Goal: Task Accomplishment & Management: Manage account settings

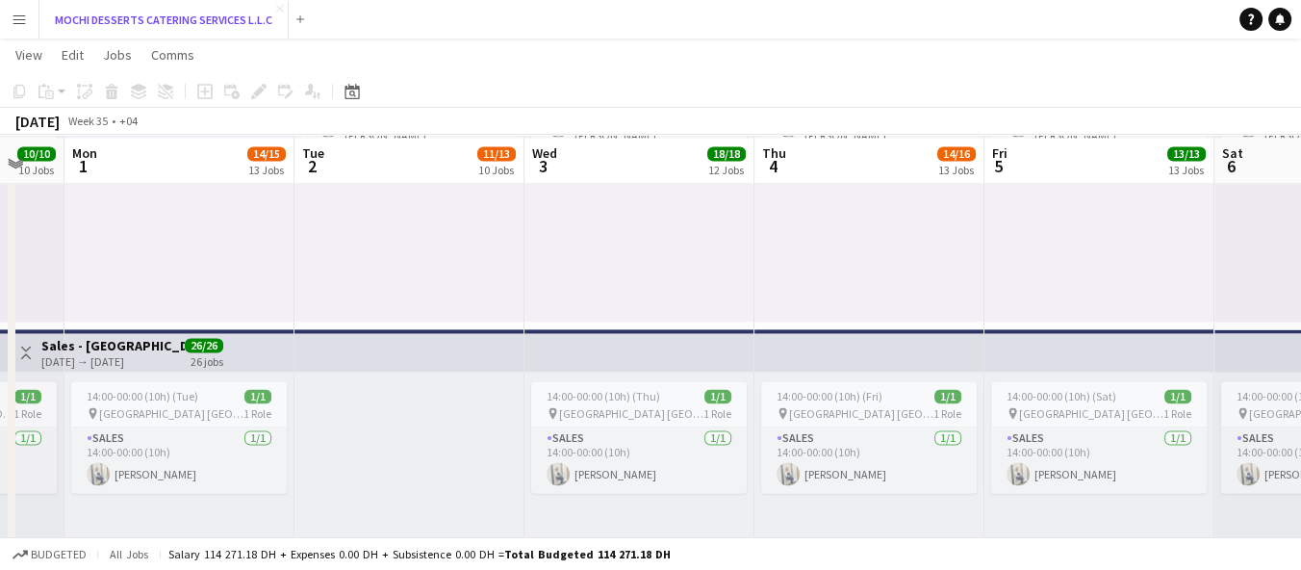
scroll to position [3728, 0]
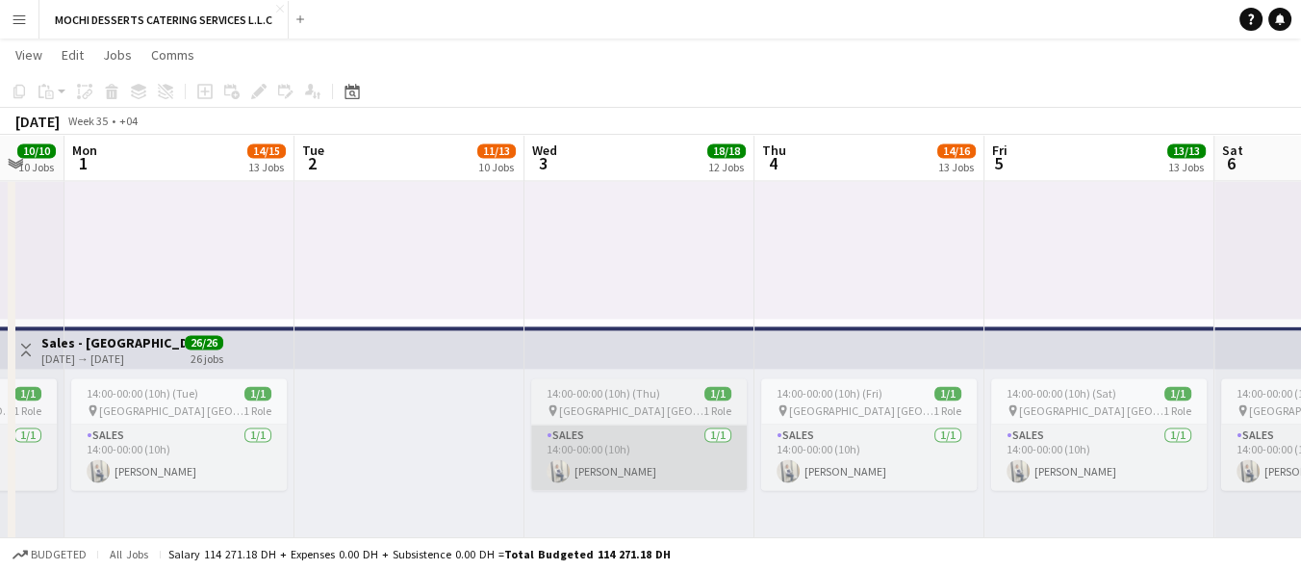
click at [578, 444] on app-card-role "Sales [DATE] 14:00-00:00 (10h) [PERSON_NAME]" at bounding box center [639, 456] width 216 height 65
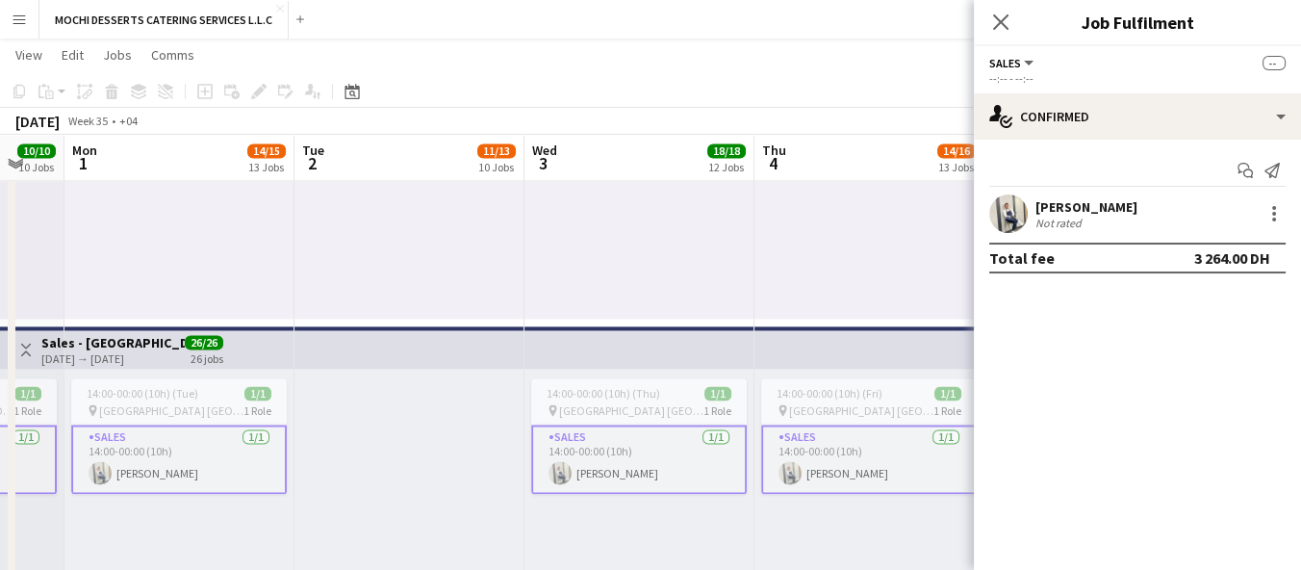
click at [1040, 217] on div "Not rated" at bounding box center [1060, 223] width 50 height 14
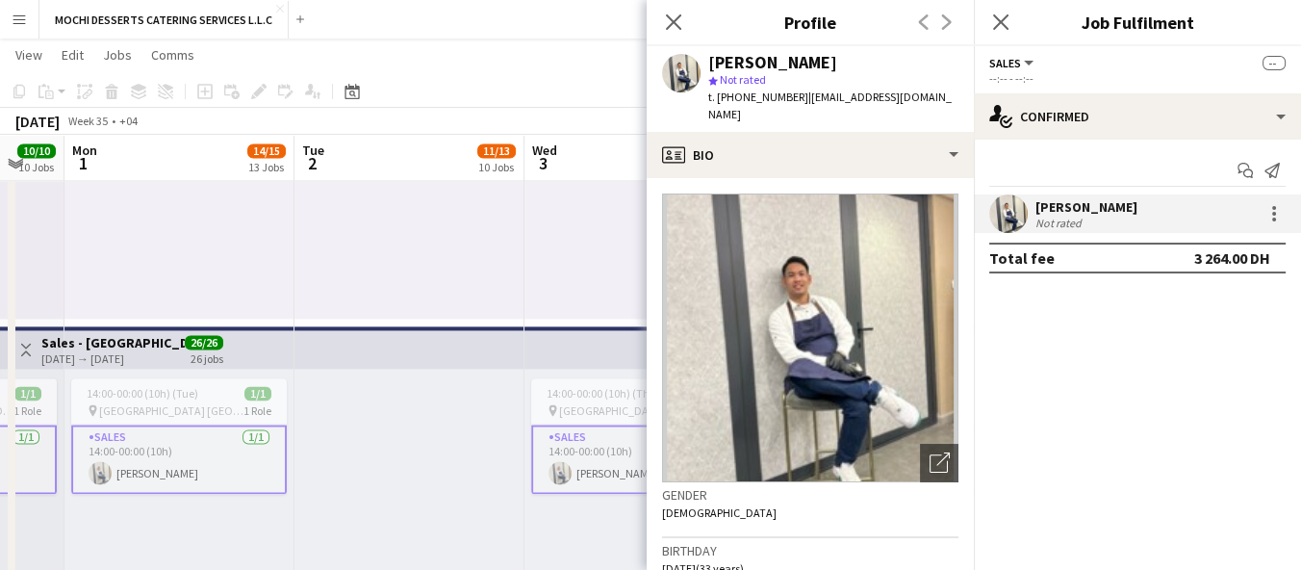
click at [405, 441] on div at bounding box center [409, 517] width 230 height 298
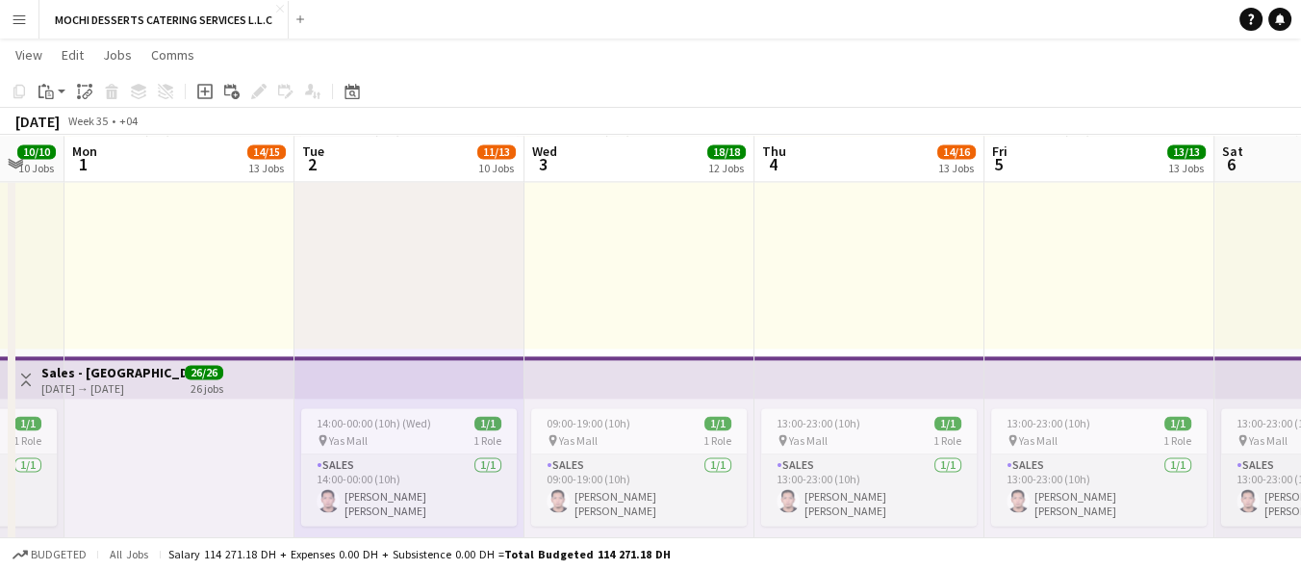
scroll to position [3355, 0]
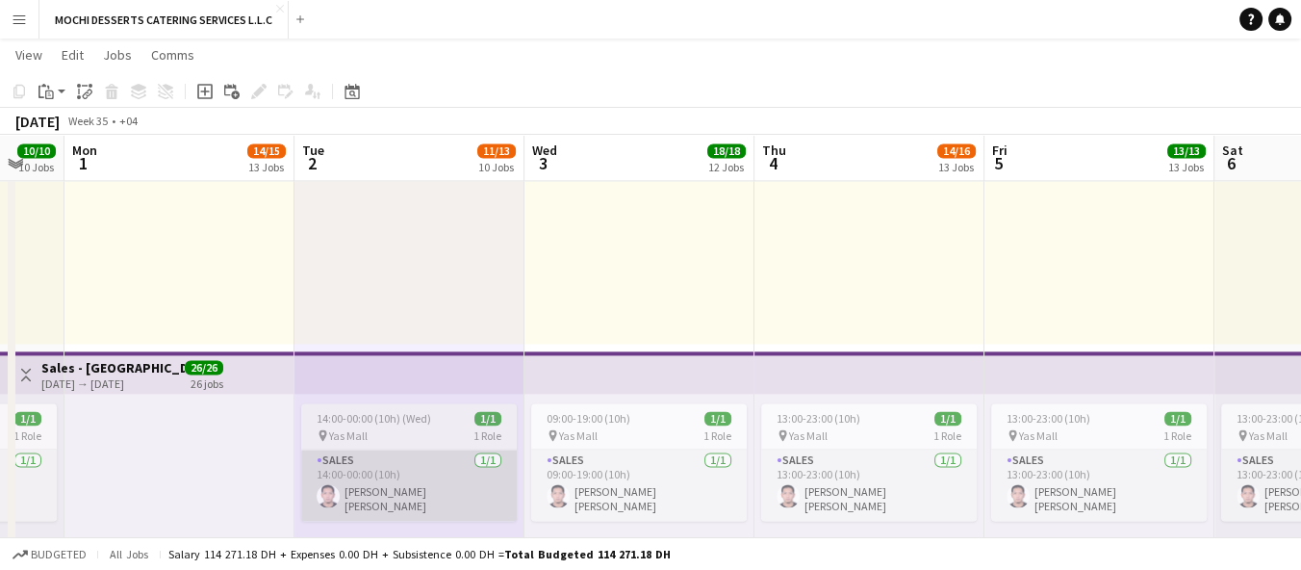
click at [424, 467] on app-card-role "Sales [DATE] 14:00-00:00 (10h) [PERSON_NAME] [PERSON_NAME]" at bounding box center [409, 484] width 216 height 71
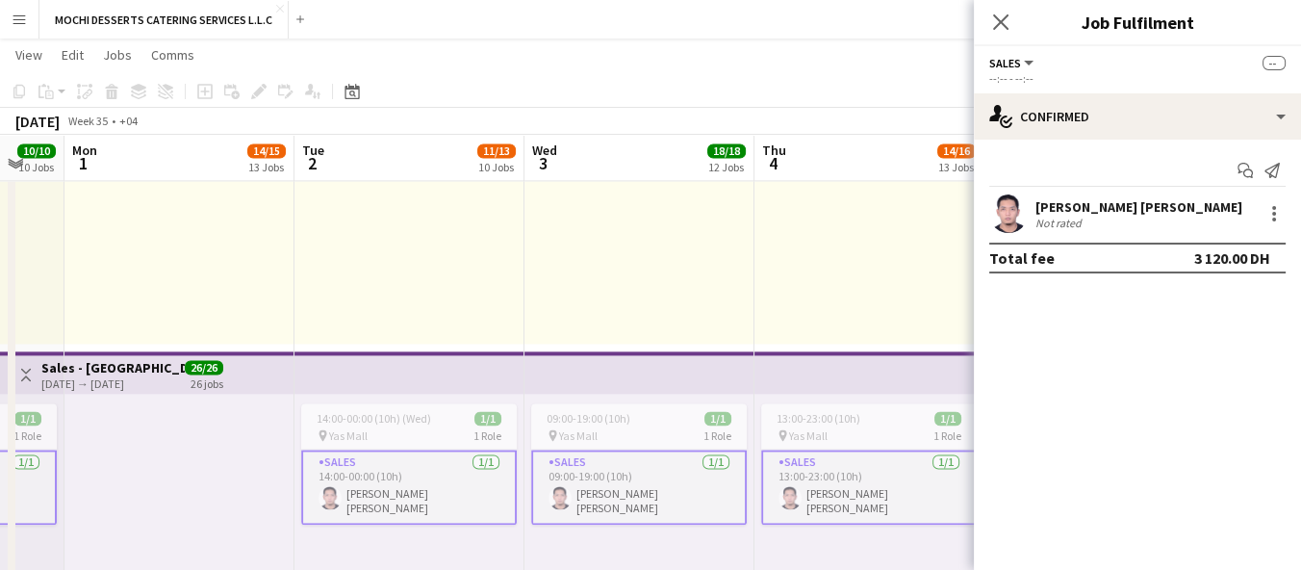
click at [1082, 218] on div "Not rated" at bounding box center [1060, 223] width 50 height 14
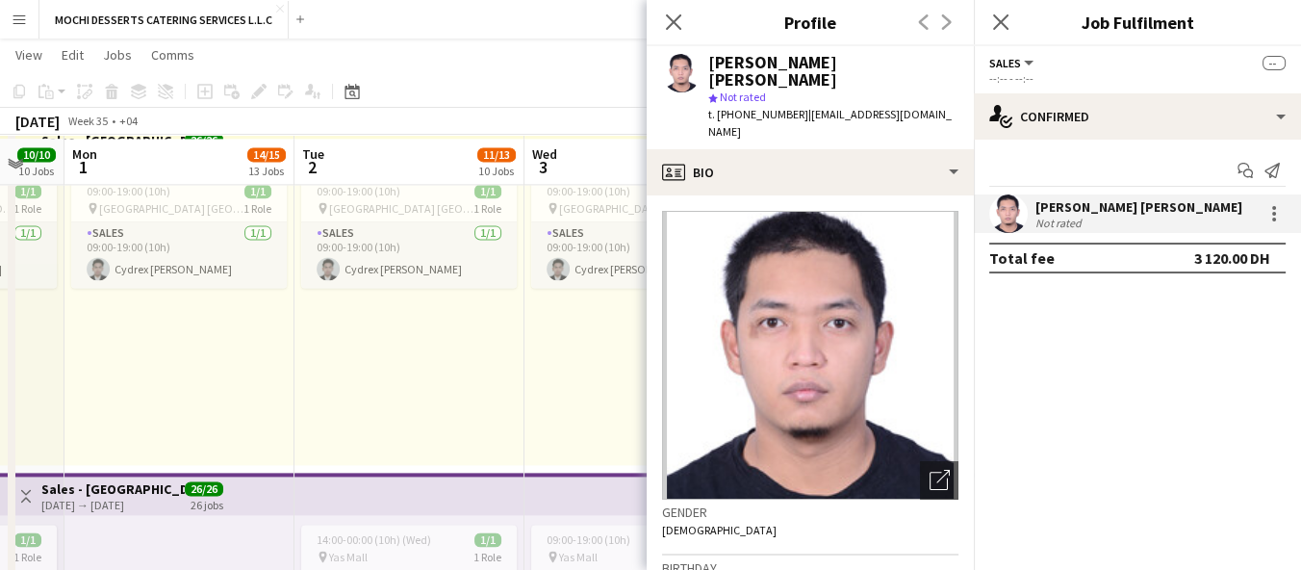
scroll to position [3233, 0]
click at [676, 26] on icon at bounding box center [673, 22] width 18 height 18
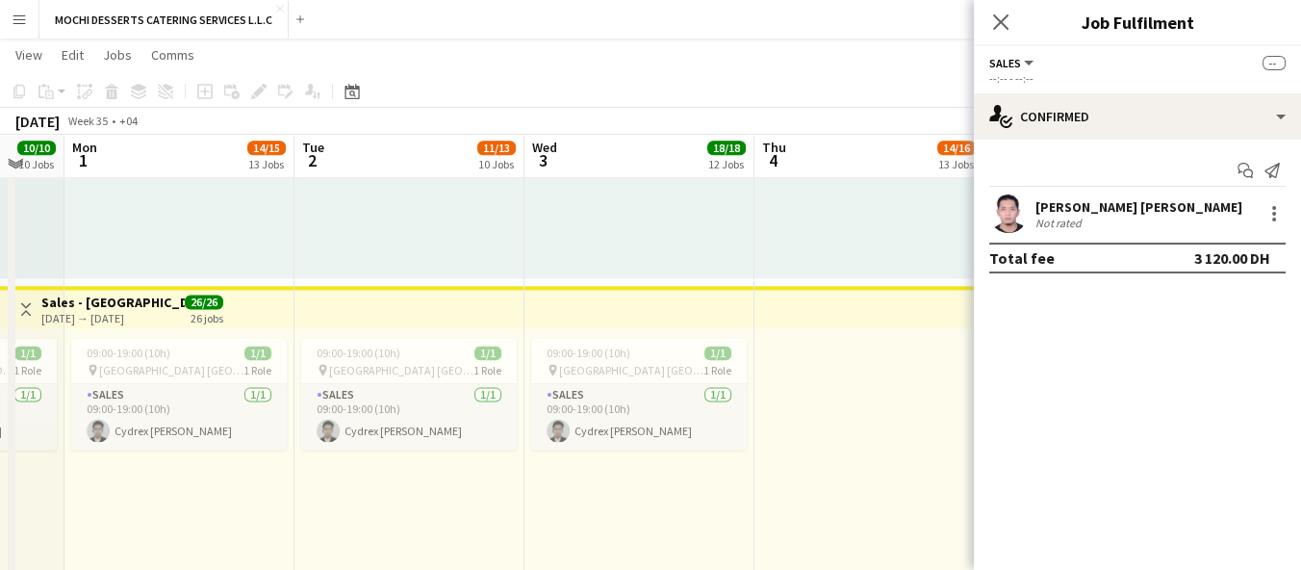
scroll to position [3067, 0]
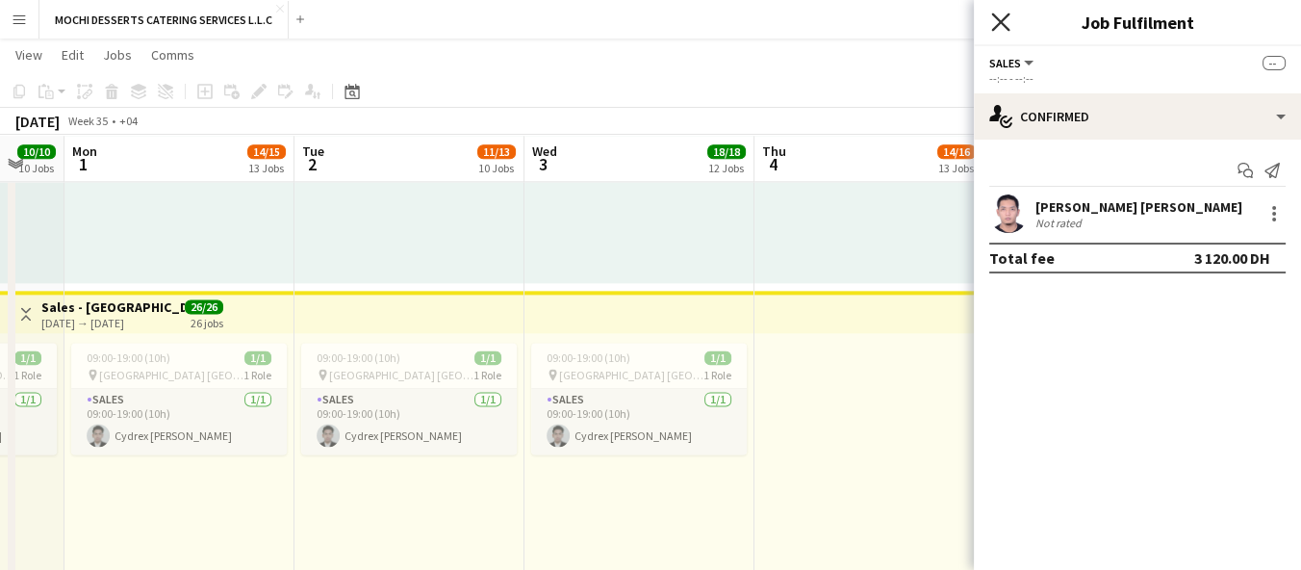
click at [1000, 24] on icon "Close pop-in" at bounding box center [1000, 22] width 18 height 18
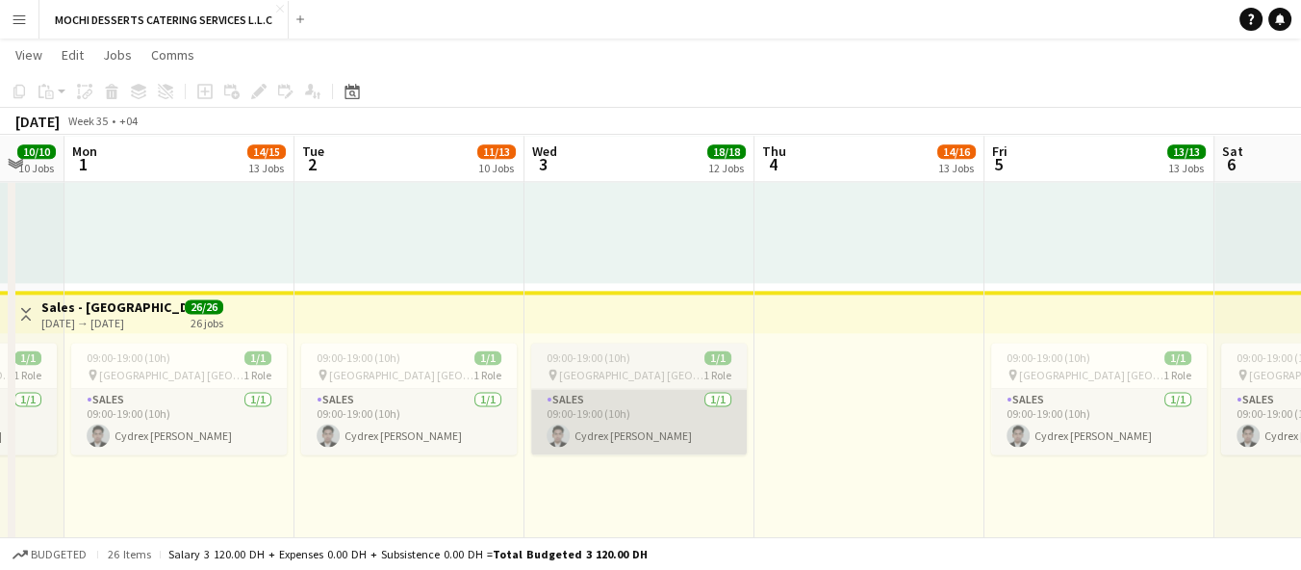
click at [660, 433] on app-card-role "Sales [DATE] 09:00-19:00 (10h) Cydrex [PERSON_NAME]" at bounding box center [639, 421] width 216 height 65
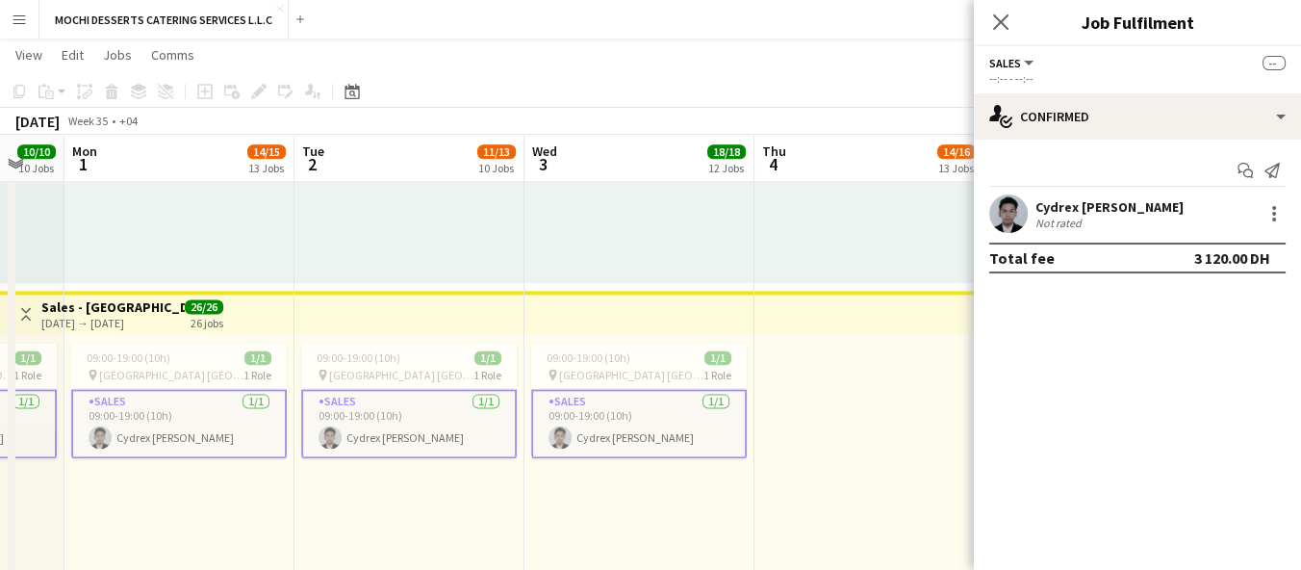
click at [1094, 220] on div "Not rated" at bounding box center [1109, 223] width 148 height 14
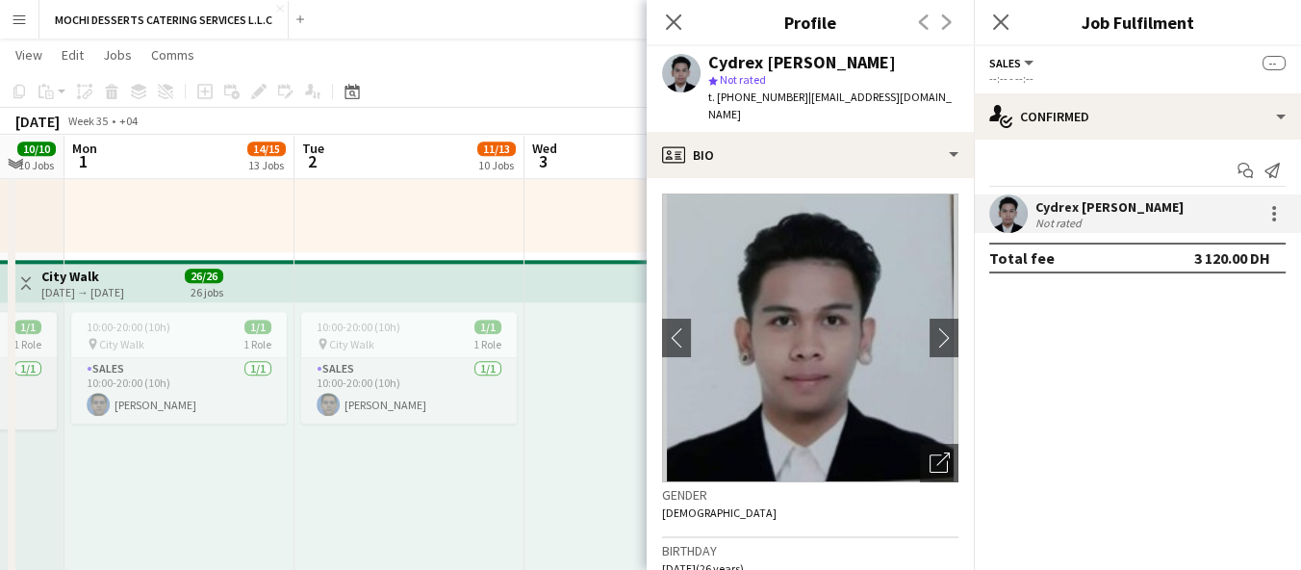
scroll to position [2748, 0]
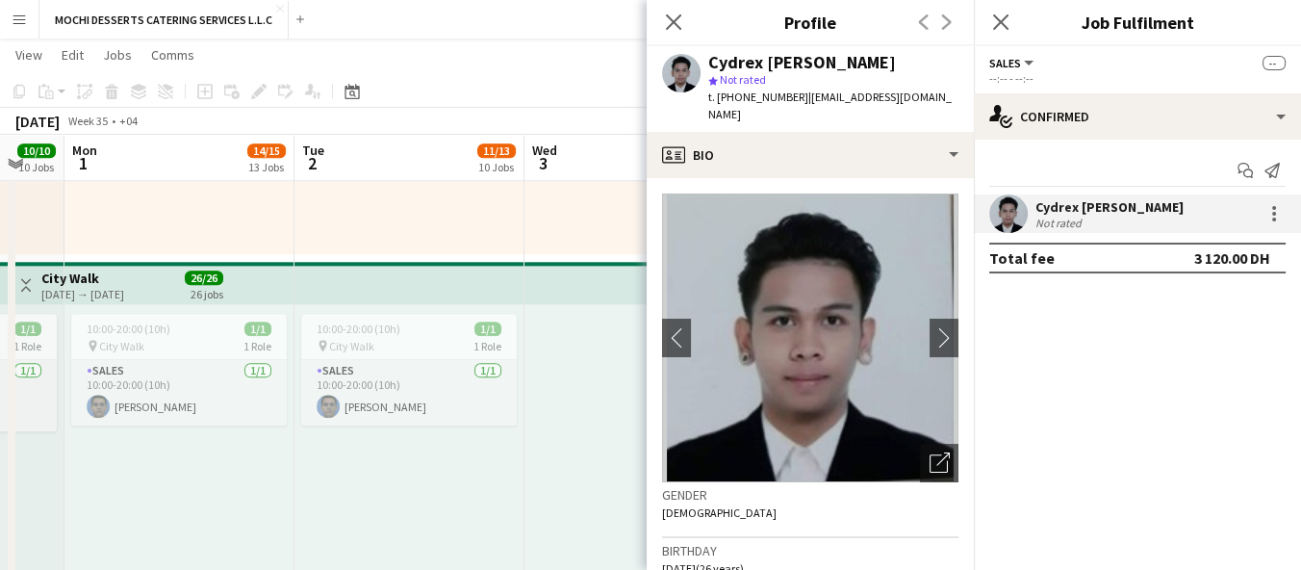
click at [485, 477] on div "10:00-20:00 (10h) 1/1 pin City Walk 1 Role Sales [DATE] 10:00-20:00 (10h) [PERS…" at bounding box center [409, 453] width 230 height 298
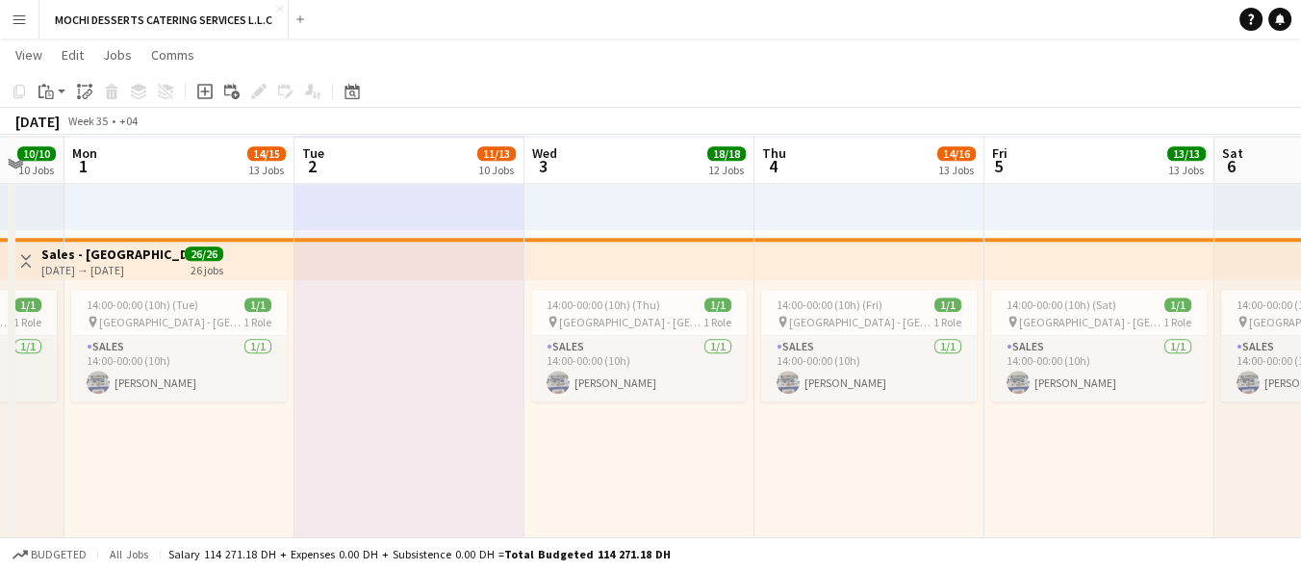
scroll to position [2426, 0]
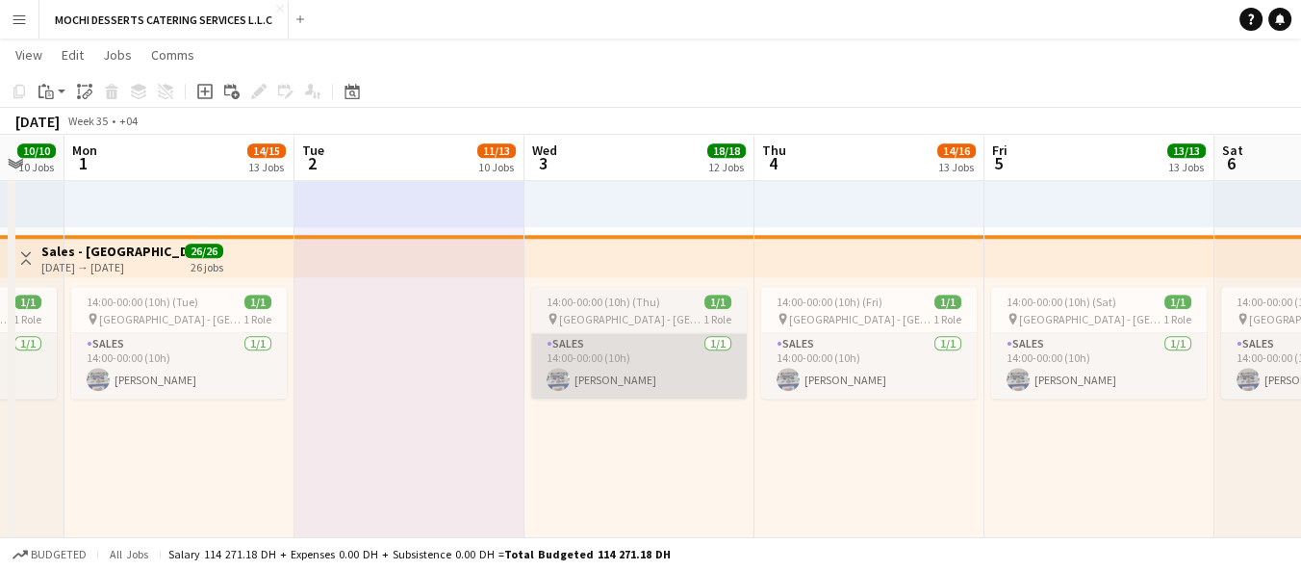
click at [662, 347] on app-card-role "Sales [DATE] 14:00-00:00 (10h) [PERSON_NAME]" at bounding box center [639, 365] width 216 height 65
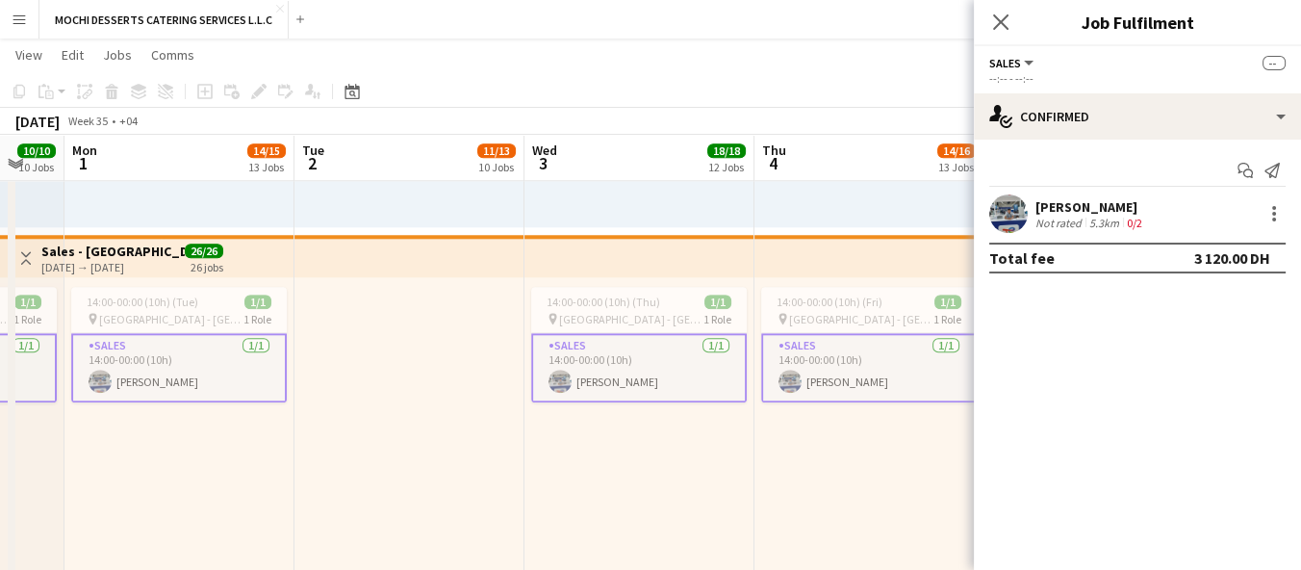
click at [1064, 204] on div "[PERSON_NAME]" at bounding box center [1090, 206] width 111 height 17
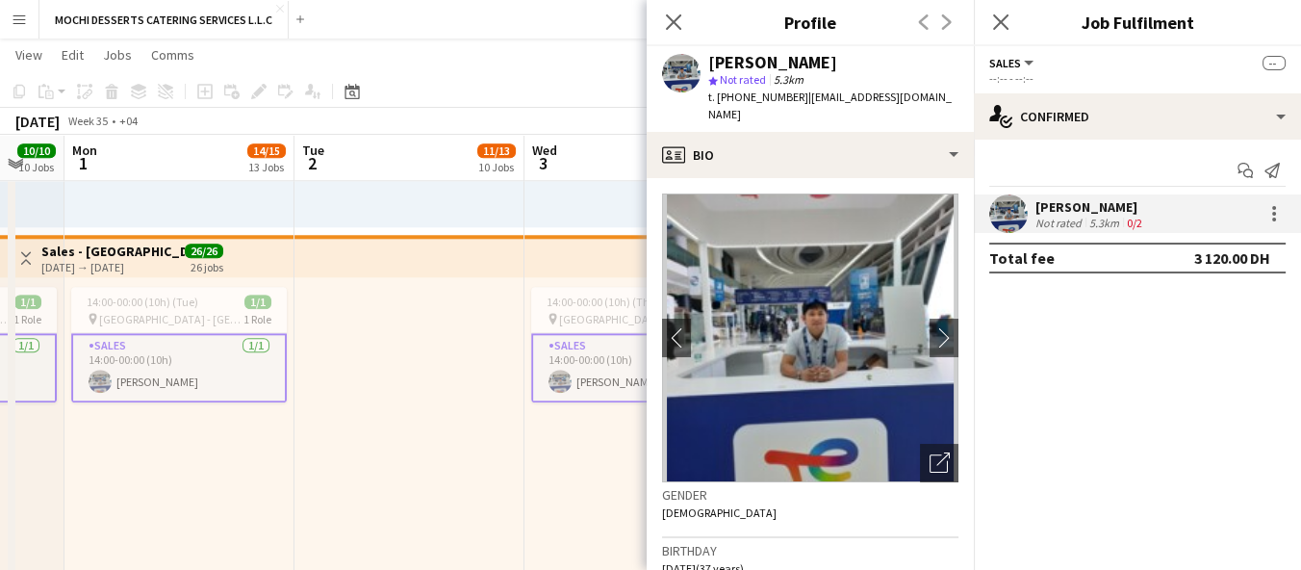
click at [407, 439] on div at bounding box center [409, 426] width 230 height 298
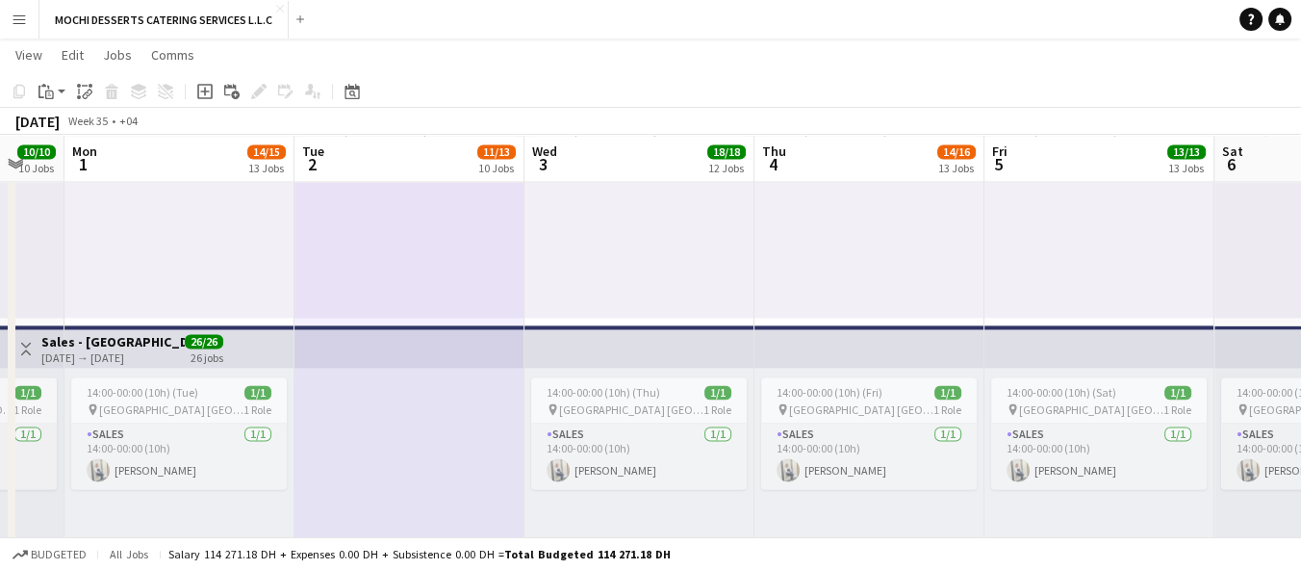
scroll to position [3730, 0]
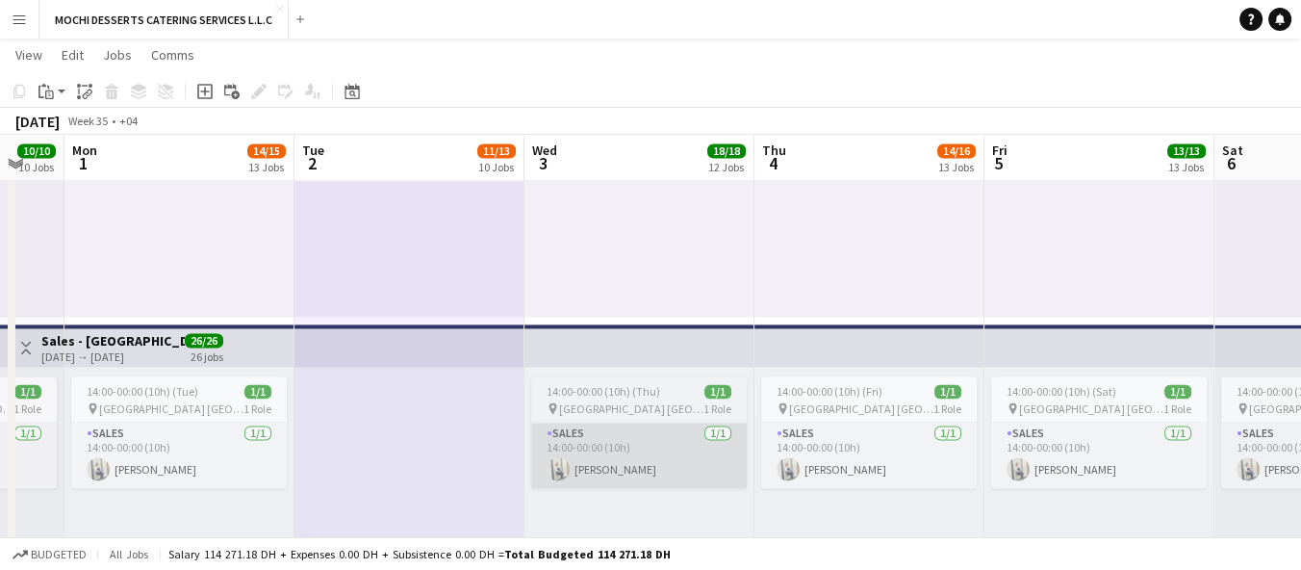
click at [612, 454] on app-card-role "Sales [DATE] 14:00-00:00 (10h) [PERSON_NAME]" at bounding box center [639, 454] width 216 height 65
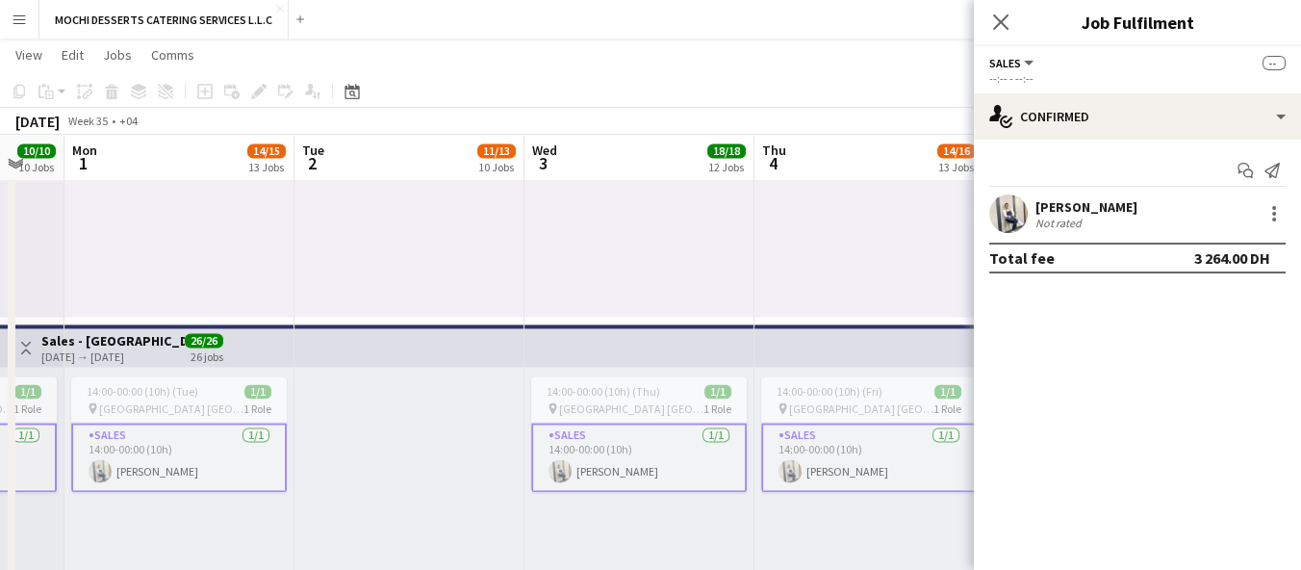
click at [1057, 217] on div "Not rated" at bounding box center [1060, 223] width 50 height 14
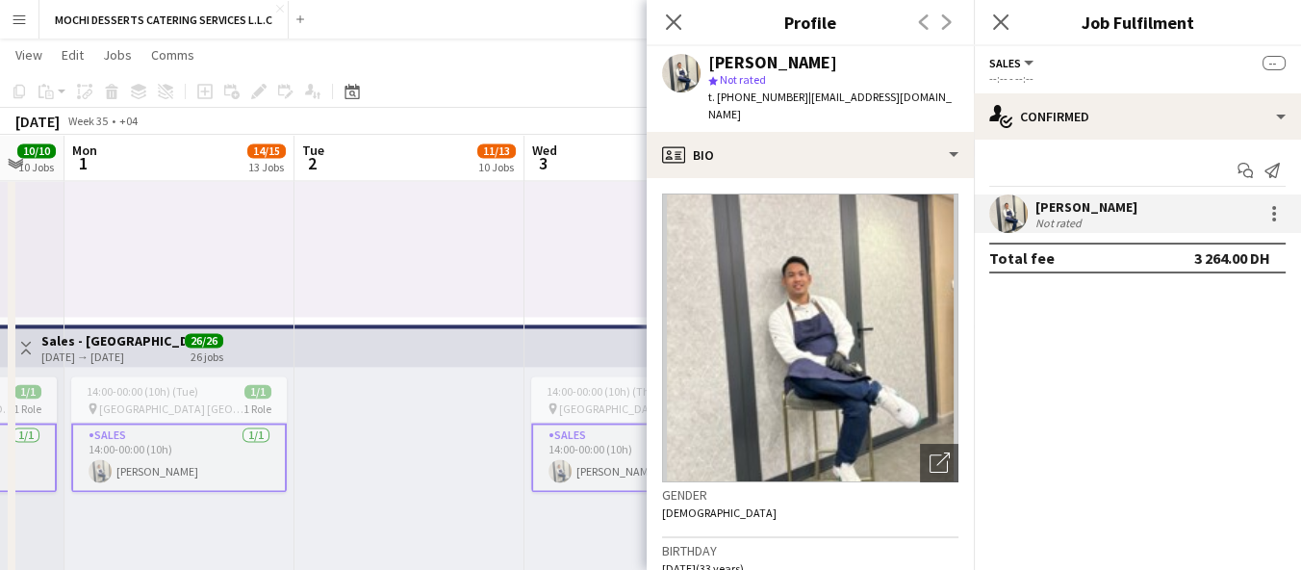
click at [498, 490] on div at bounding box center [409, 516] width 230 height 298
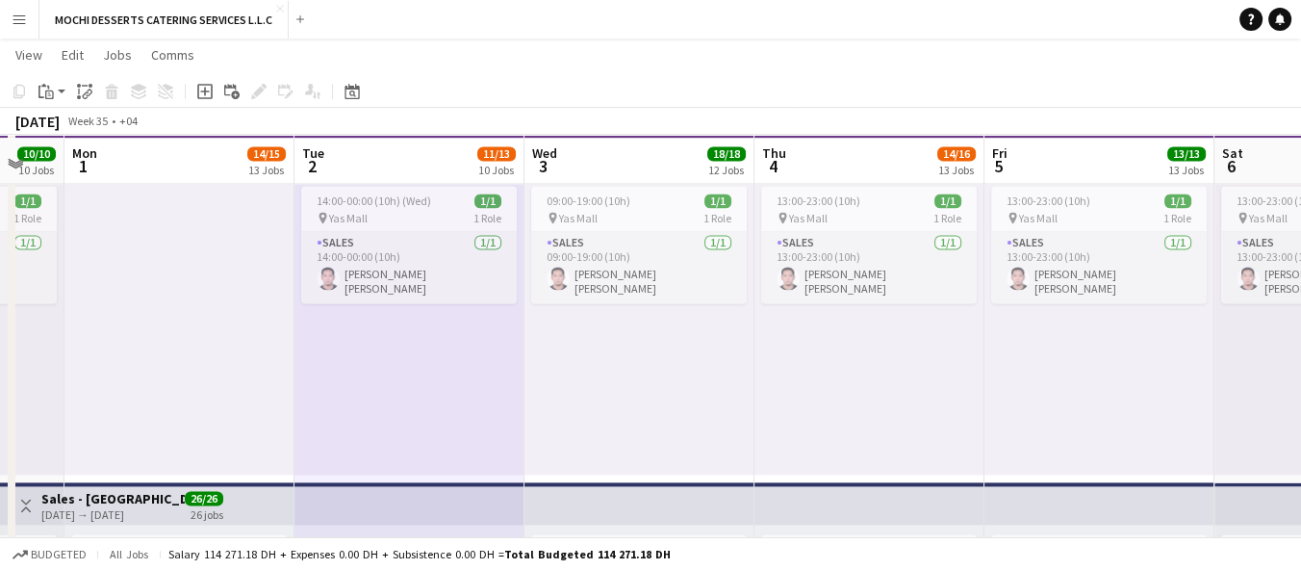
scroll to position [3569, 0]
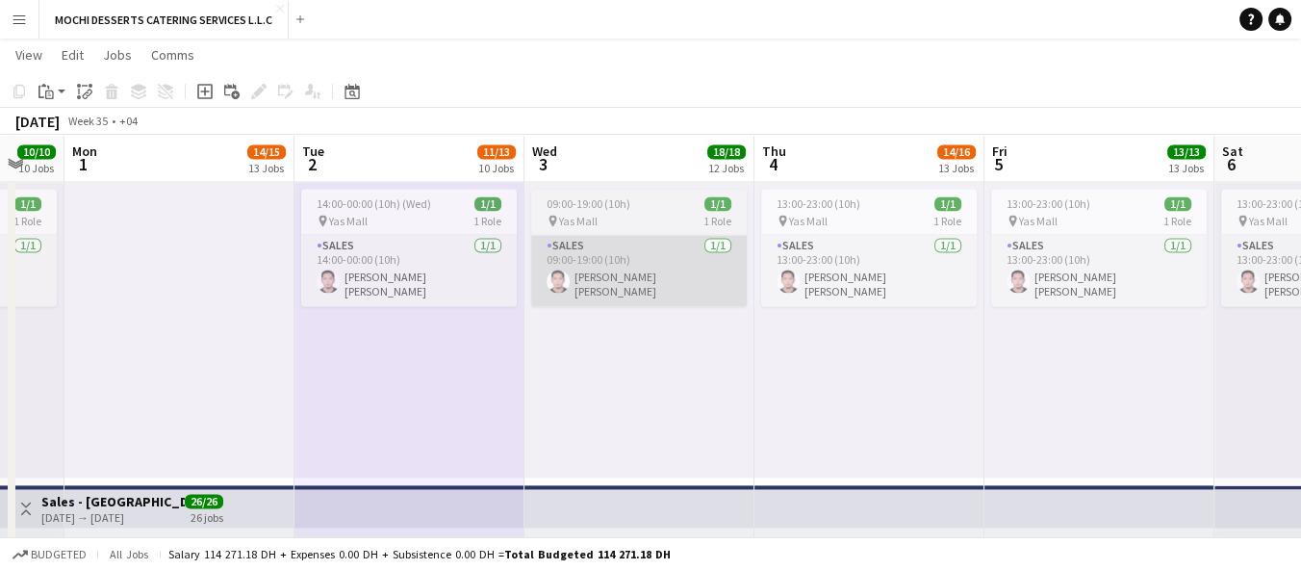
click at [635, 254] on app-card-role "Sales [DATE] 09:00-19:00 (10h) [PERSON_NAME] [PERSON_NAME]" at bounding box center [639, 270] width 216 height 71
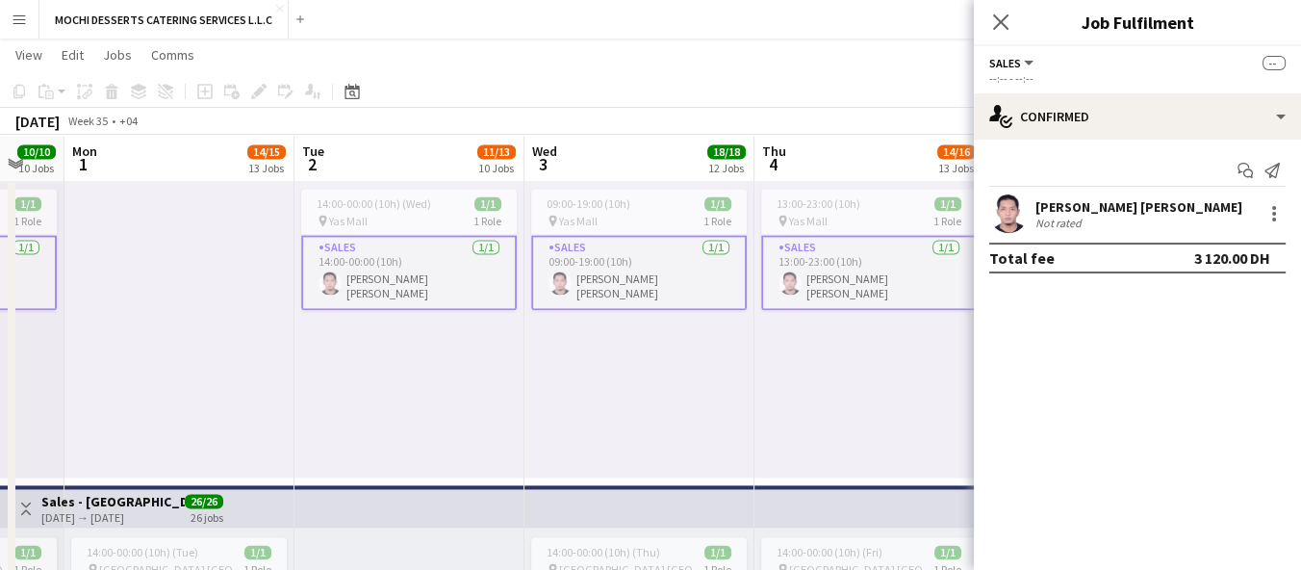
click at [1049, 224] on div "Not rated" at bounding box center [1060, 223] width 50 height 14
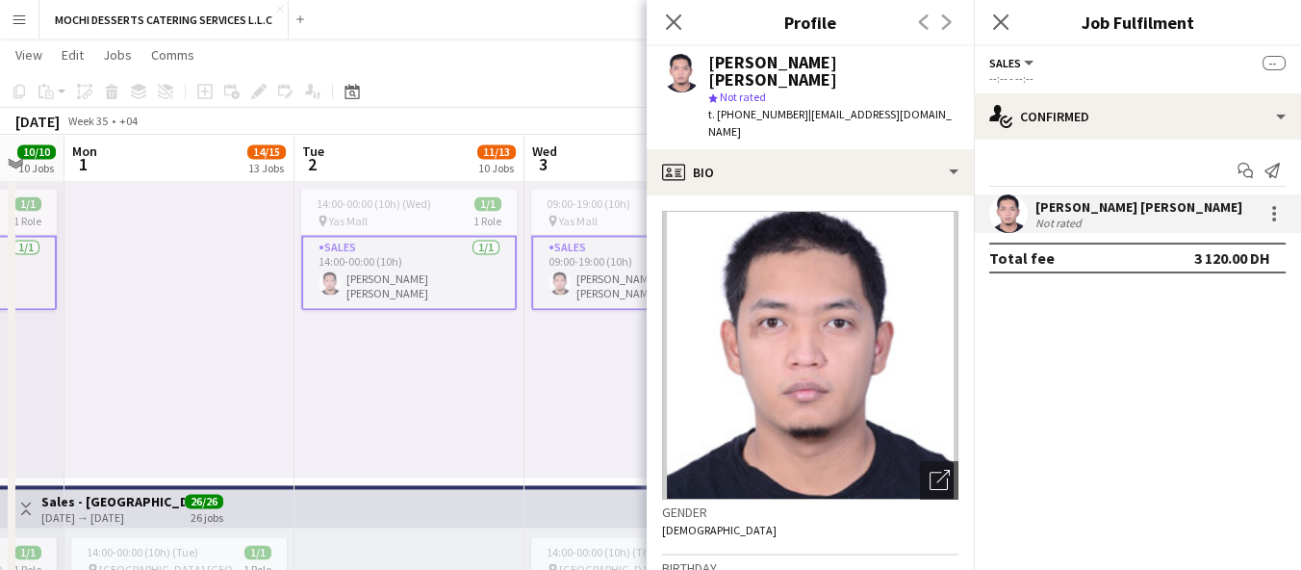
click at [532, 412] on div "09:00-19:00 (10h) 1/1 pin Yas Mall 1 Role Sales [DATE] 09:00-19:00 (10h) [PERSO…" at bounding box center [639, 328] width 230 height 298
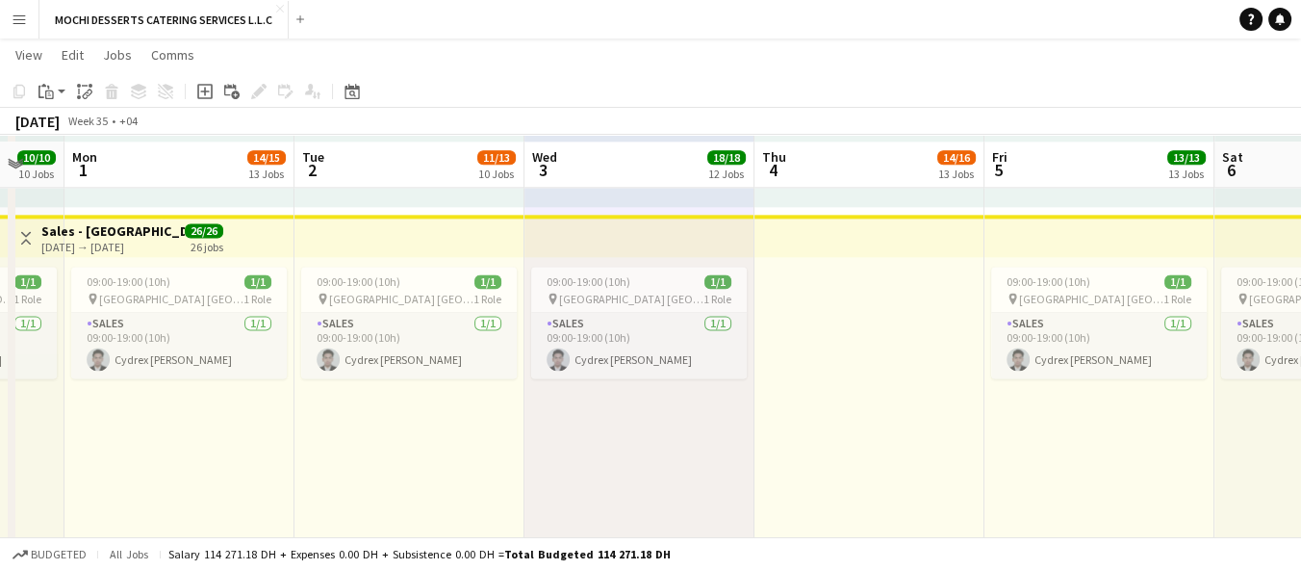
scroll to position [3139, 0]
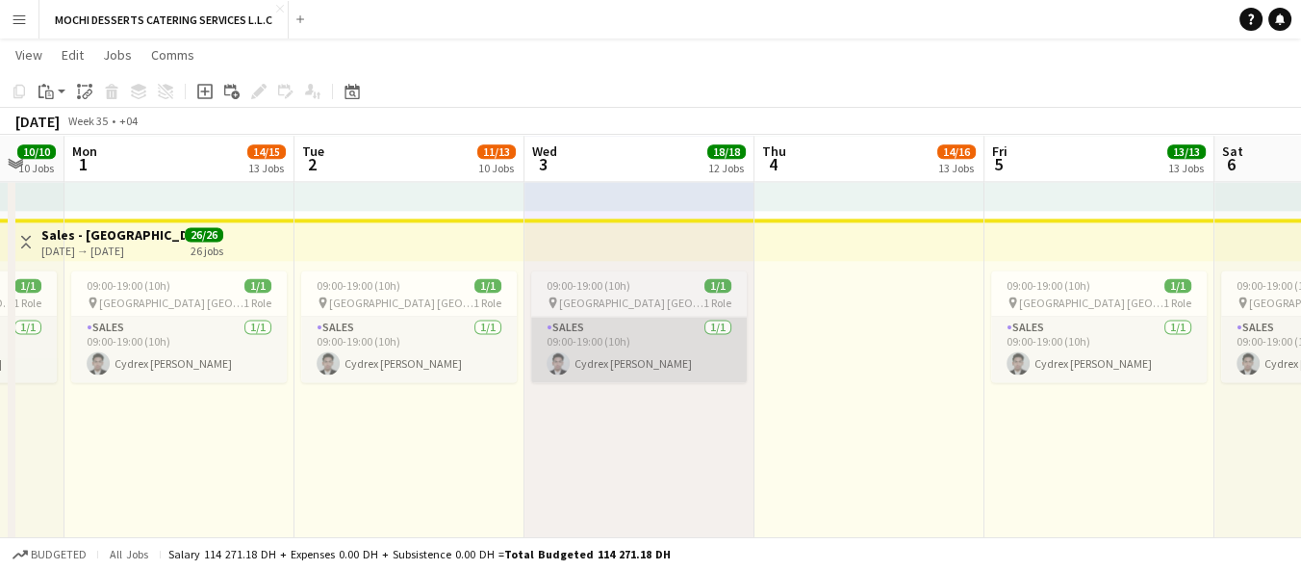
click at [591, 354] on app-card-role "Sales [DATE] 09:00-19:00 (10h) Cydrex [PERSON_NAME]" at bounding box center [639, 349] width 216 height 65
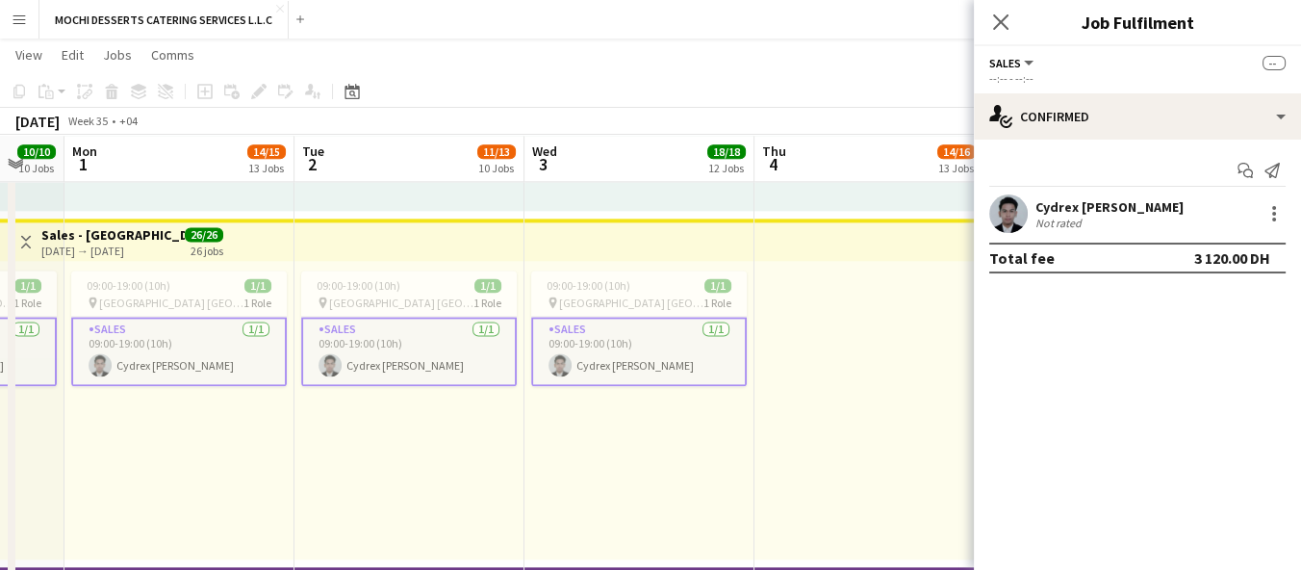
click at [544, 432] on div "09:00-19:00 (10h) 1/1 pin Yas Mall [GEOGRAPHIC_DATA] 1 Role Sales [DATE] 09:00-…" at bounding box center [639, 410] width 230 height 298
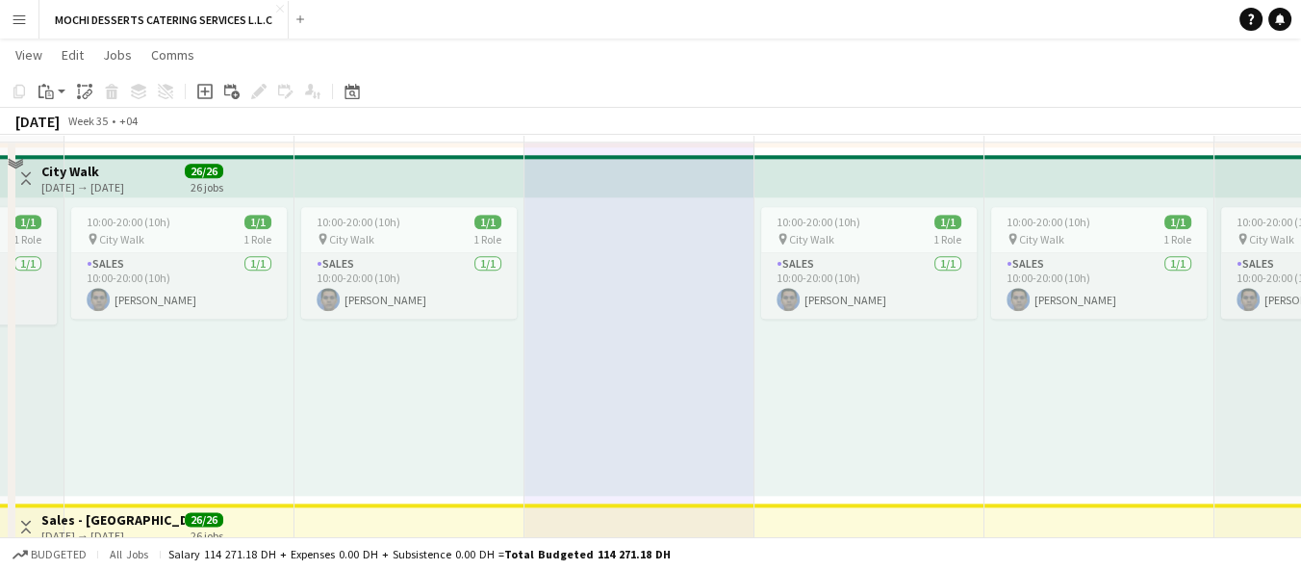
scroll to position [2803, 0]
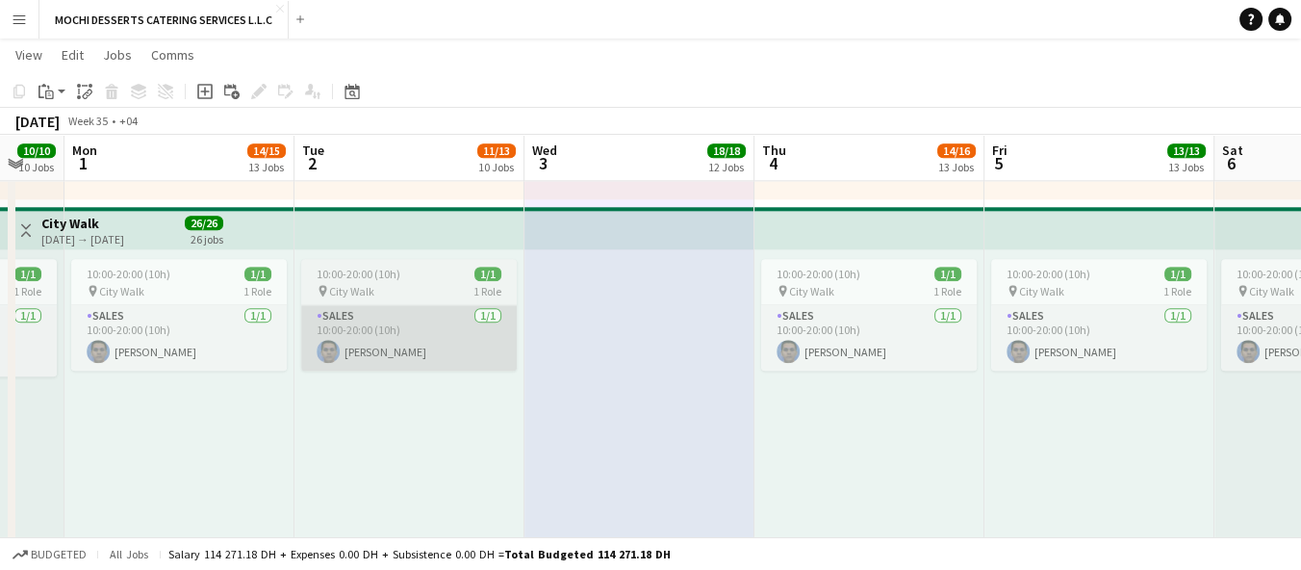
click at [447, 349] on app-card-role "Sales [DATE] 10:00-20:00 (10h) [PERSON_NAME]" at bounding box center [409, 337] width 216 height 65
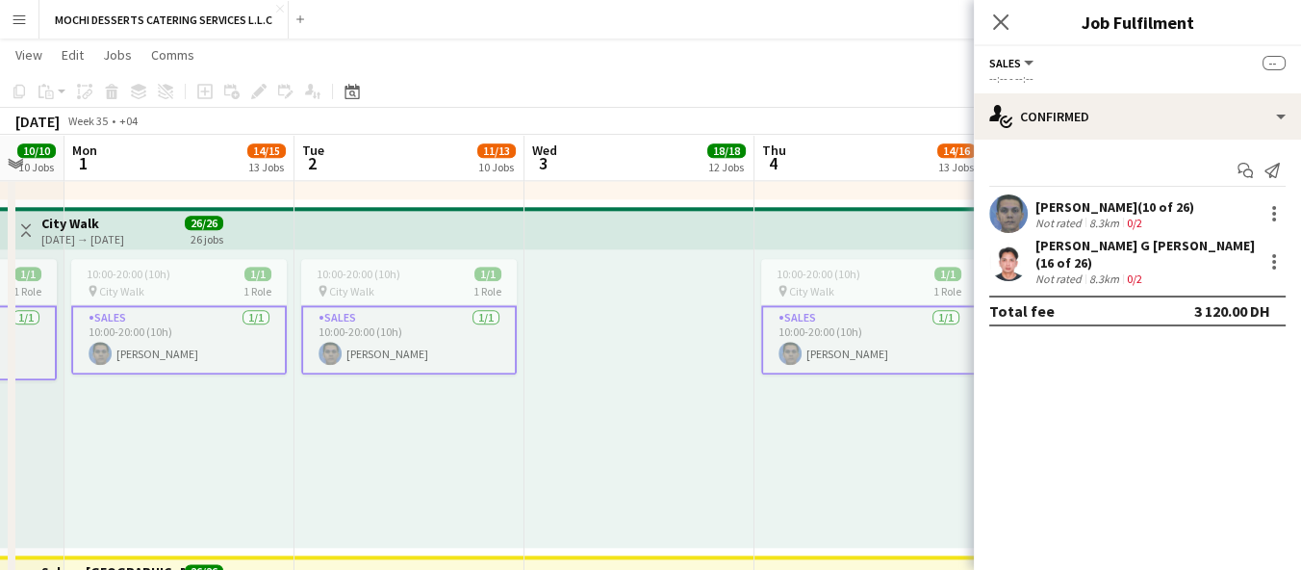
click at [1059, 225] on div "Not rated" at bounding box center [1060, 223] width 50 height 14
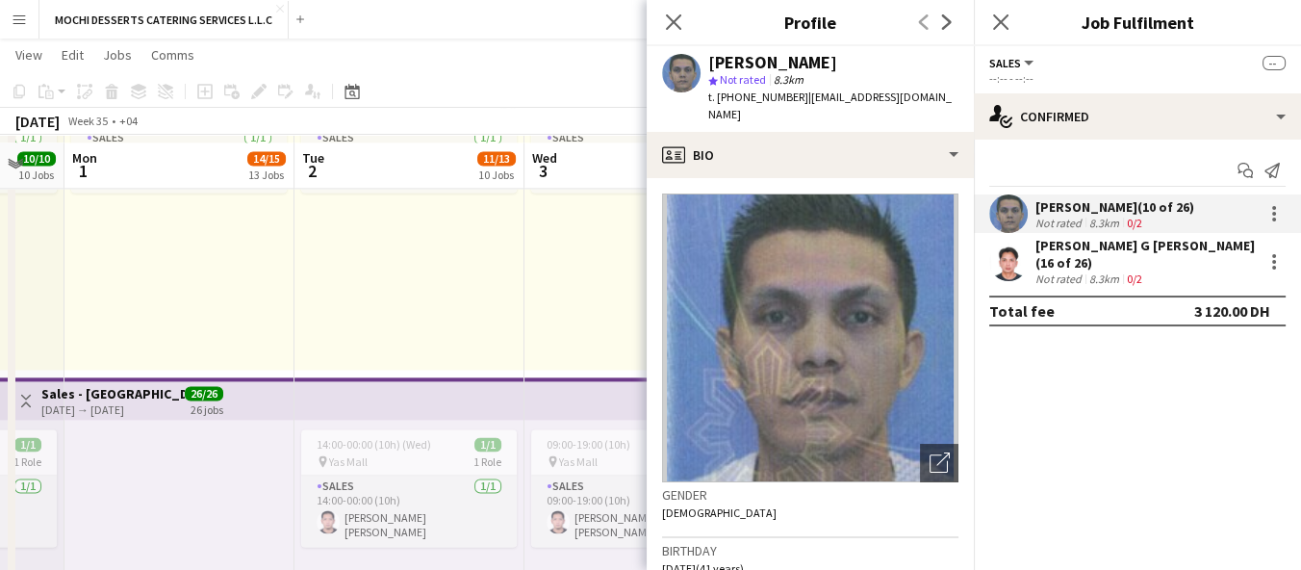
scroll to position [3302, 0]
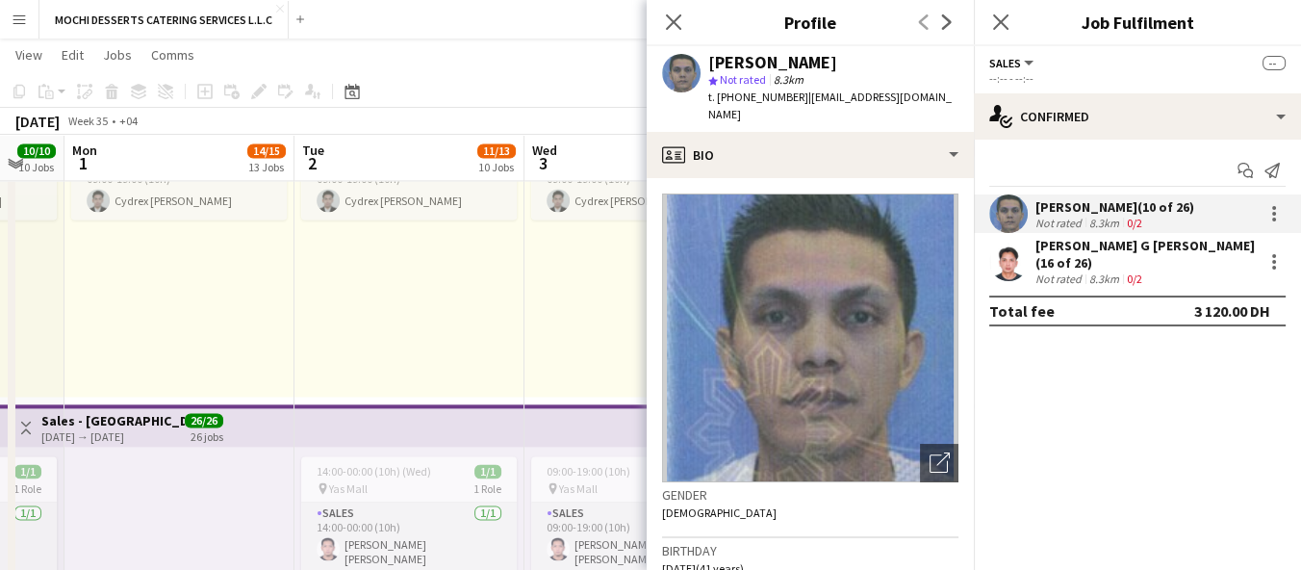
click at [1025, 271] on div at bounding box center [1008, 261] width 38 height 38
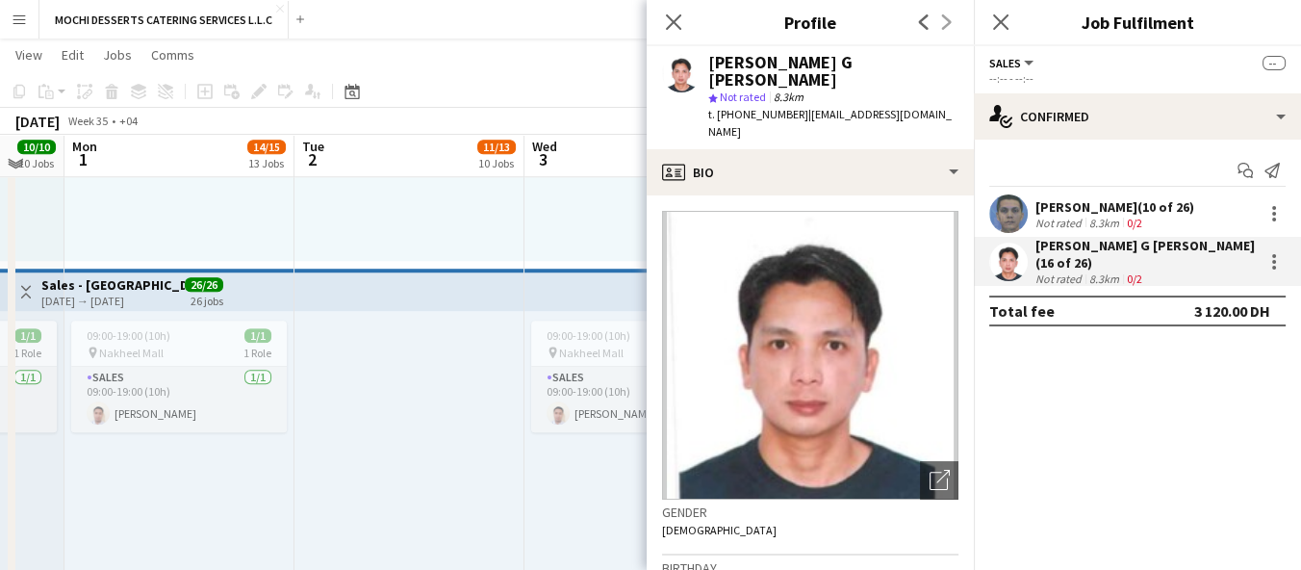
scroll to position [2041, 0]
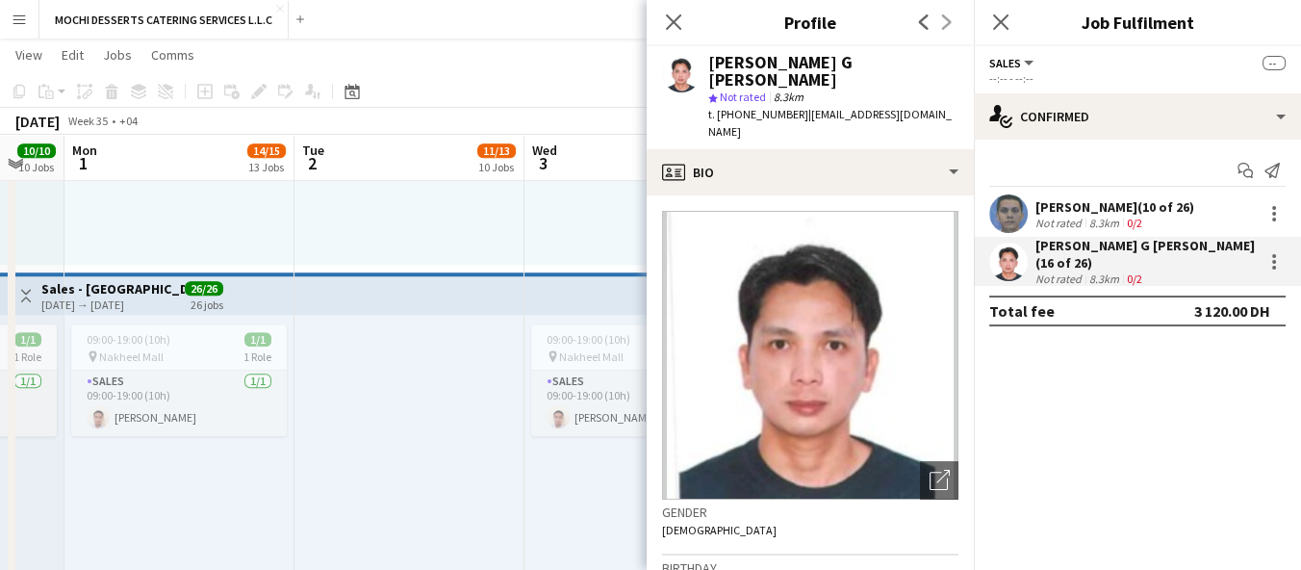
click at [364, 403] on div at bounding box center [409, 464] width 230 height 298
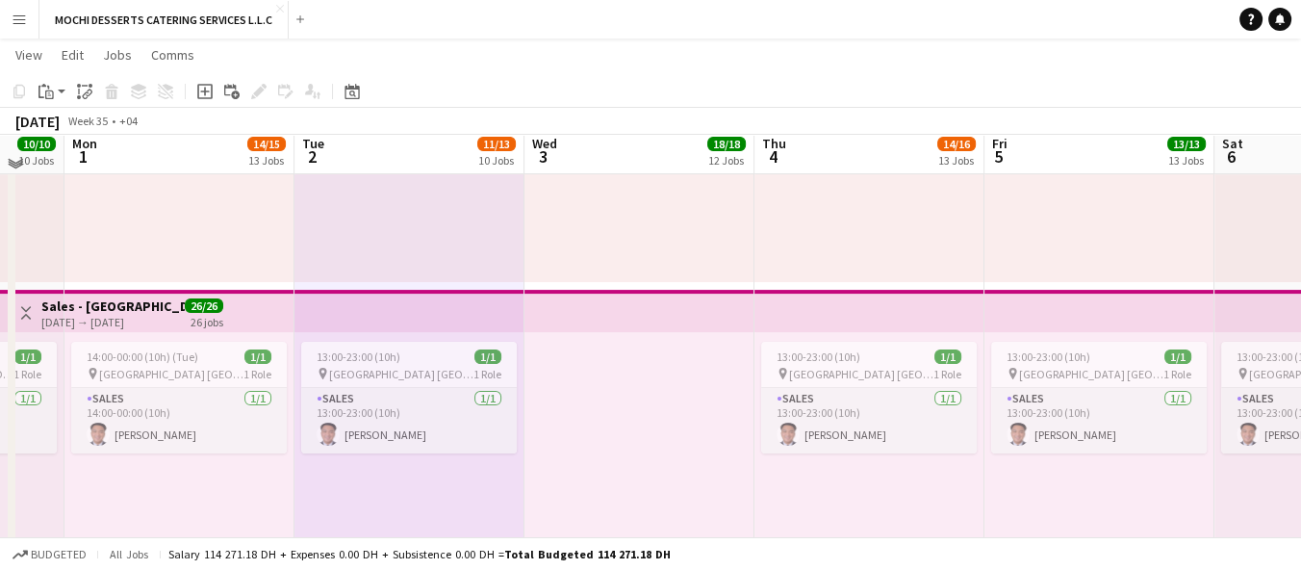
scroll to position [631, 0]
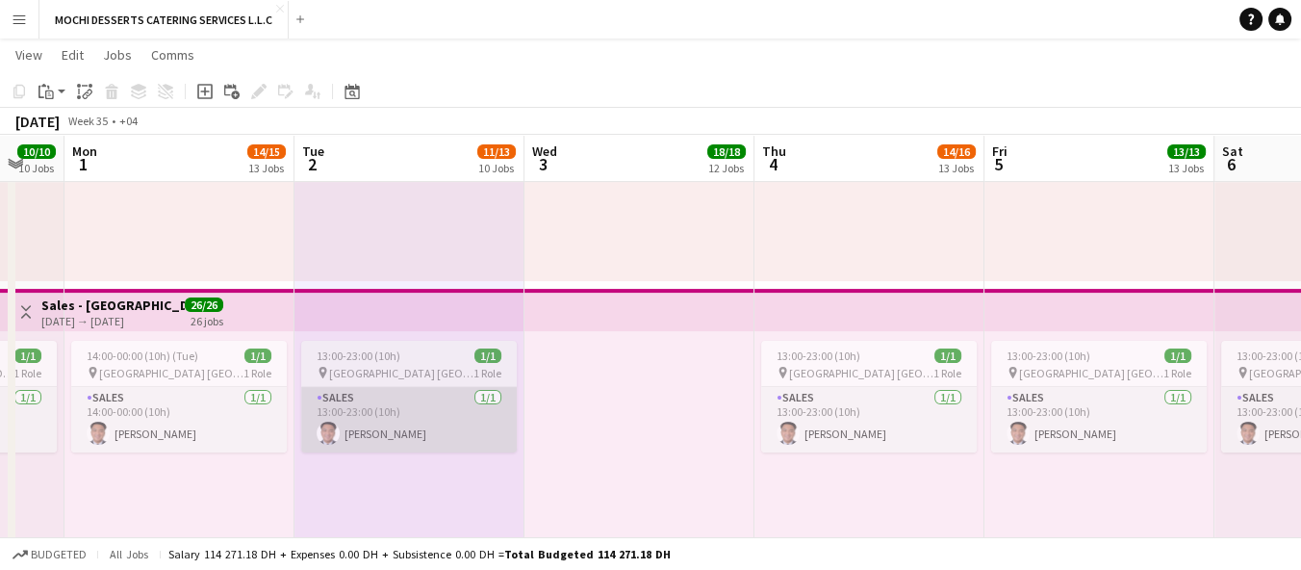
click at [428, 406] on app-card-role "Sales [DATE] 13:00-23:00 (10h) [PERSON_NAME]" at bounding box center [409, 419] width 216 height 65
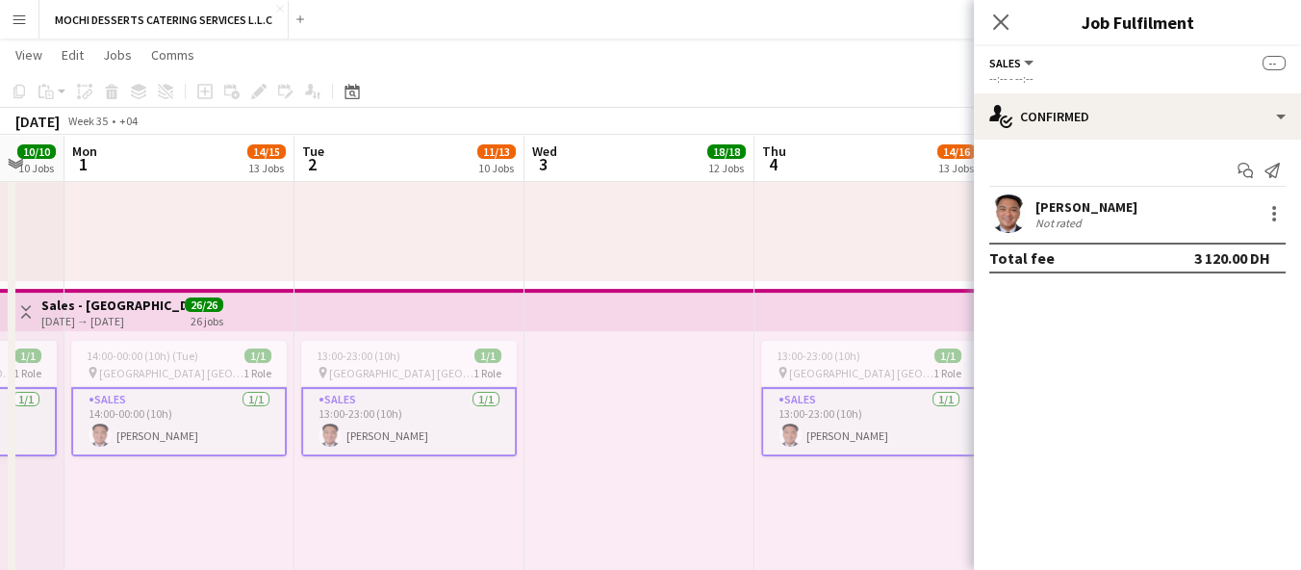
click at [1076, 222] on div "Not rated" at bounding box center [1060, 223] width 50 height 14
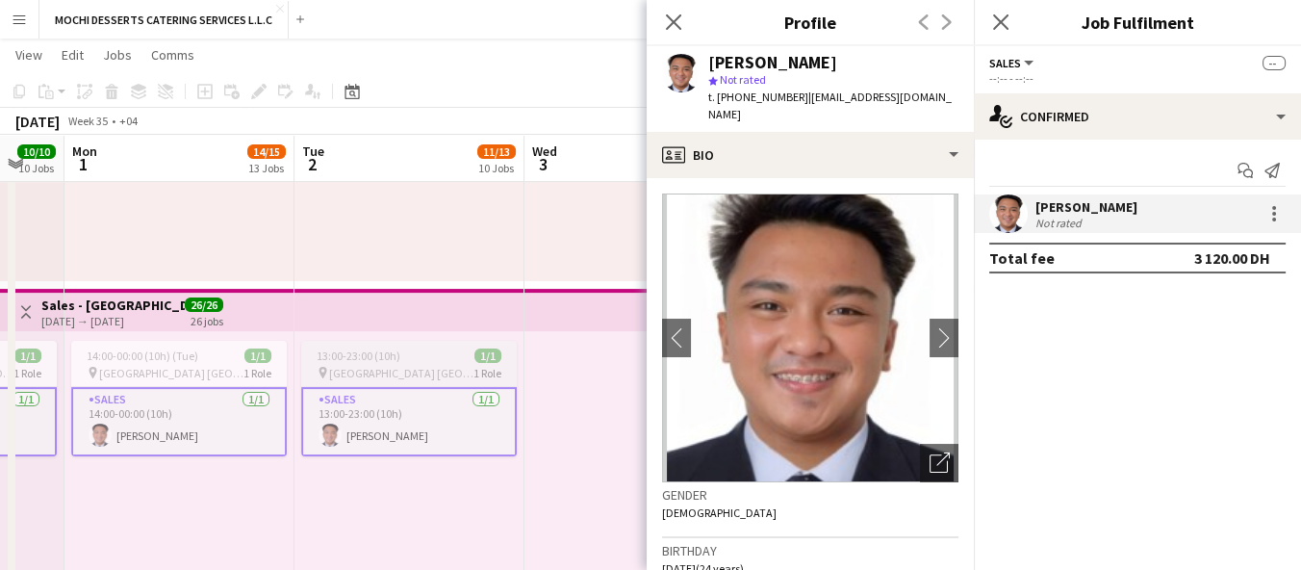
click at [508, 388] on app-card-role "Sales [DATE] 13:00-23:00 (10h) [PERSON_NAME]" at bounding box center [409, 421] width 216 height 69
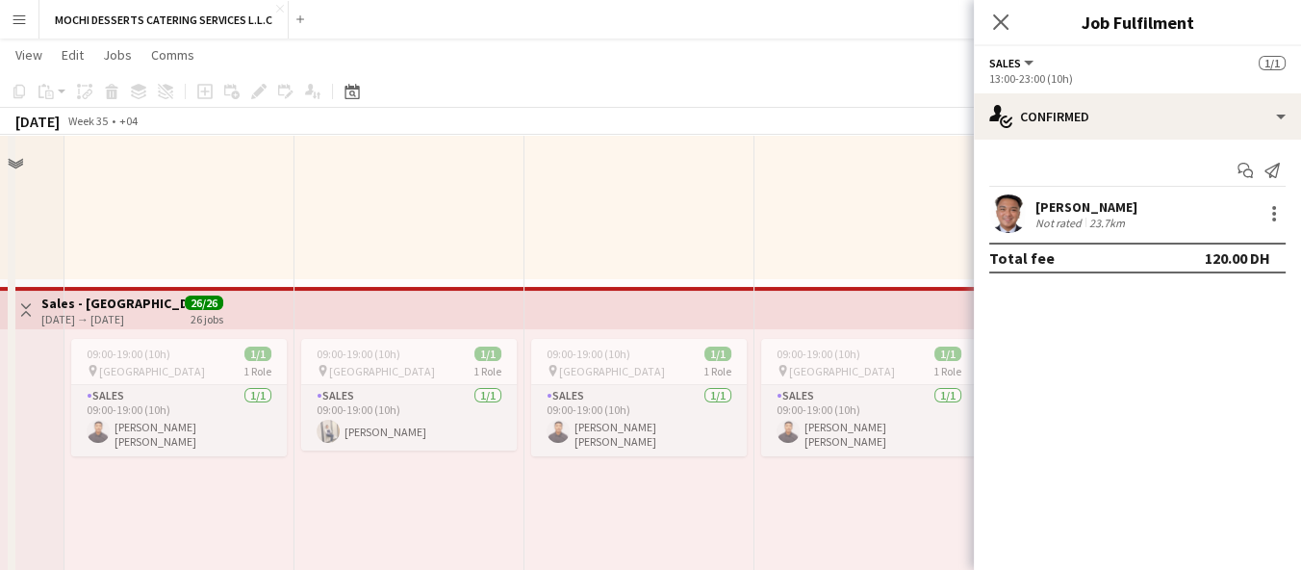
scroll to position [288, 0]
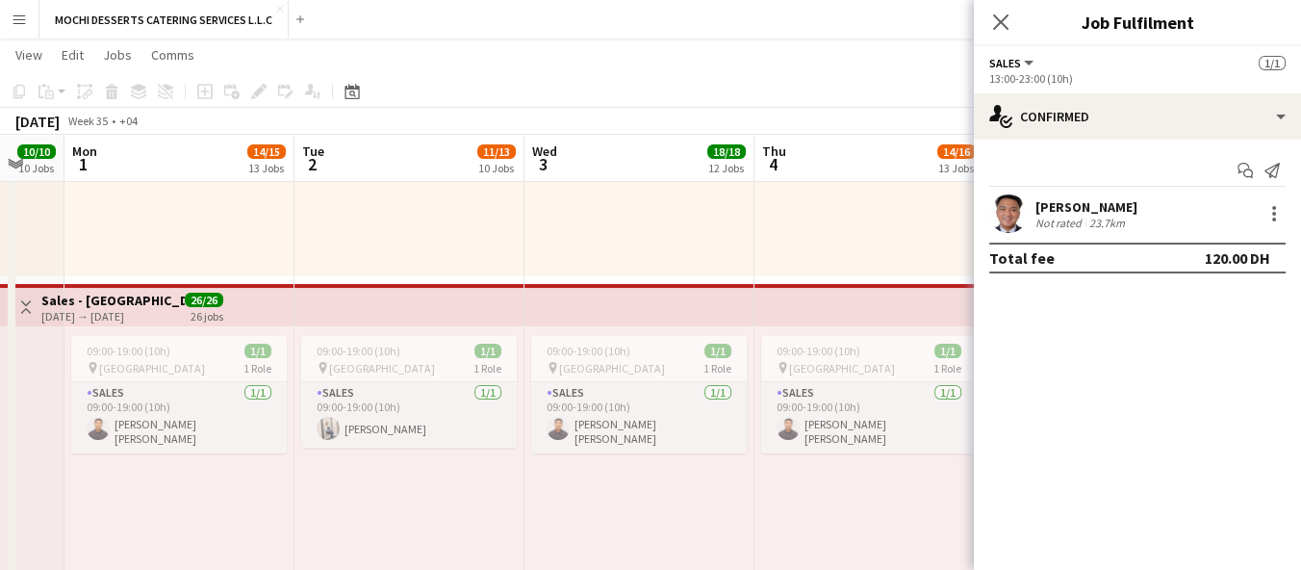
click at [558, 527] on div "09:00-19:00 (10h) 1/1 pin [GEOGRAPHIC_DATA] 1 Role Sales [DATE] 09:00-19:00 (10…" at bounding box center [639, 475] width 230 height 298
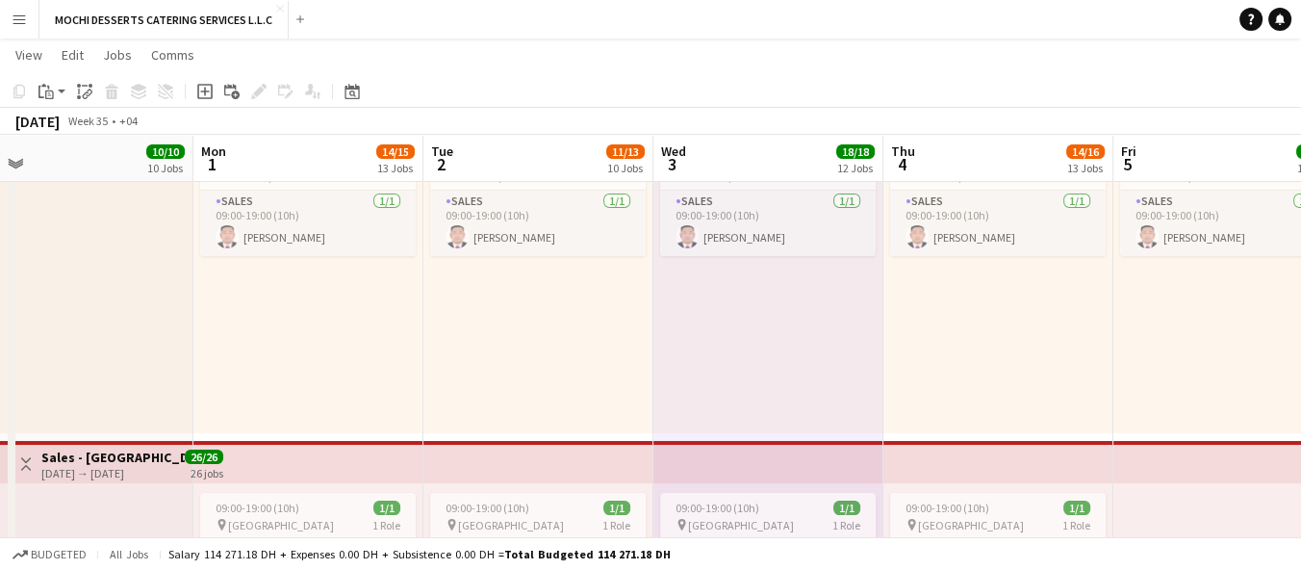
scroll to position [0, 0]
